Goal: Find contact information: Find contact information

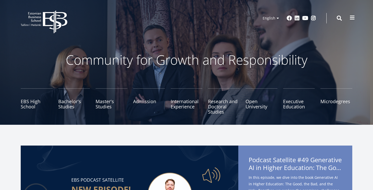
click at [355, 15] on button at bounding box center [352, 17] width 10 height 10
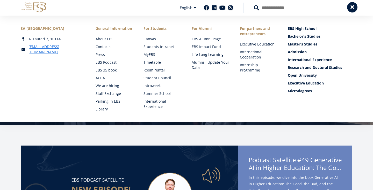
click at [354, 9] on span at bounding box center [352, 7] width 5 height 5
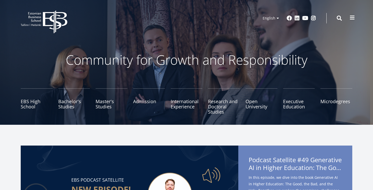
click at [353, 18] on span at bounding box center [352, 17] width 5 height 5
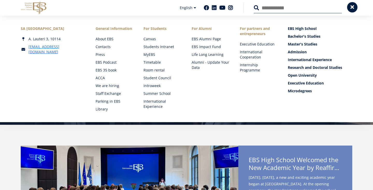
click at [353, 7] on span at bounding box center [352, 7] width 5 height 5
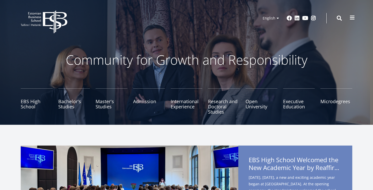
click at [352, 17] on span at bounding box center [352, 17] width 5 height 5
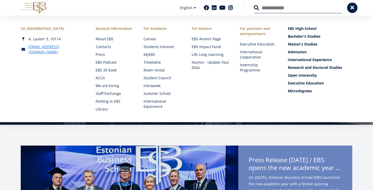
click at [108, 47] on link "Contacts" at bounding box center [115, 46] width 38 height 5
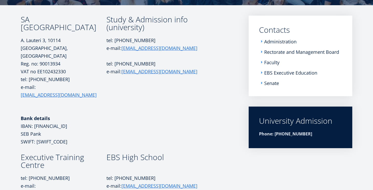
scroll to position [80, 0]
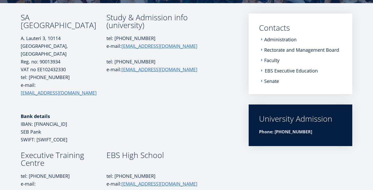
click at [270, 71] on link "EBS Executive Education" at bounding box center [291, 70] width 53 height 5
